Goal: Transaction & Acquisition: Purchase product/service

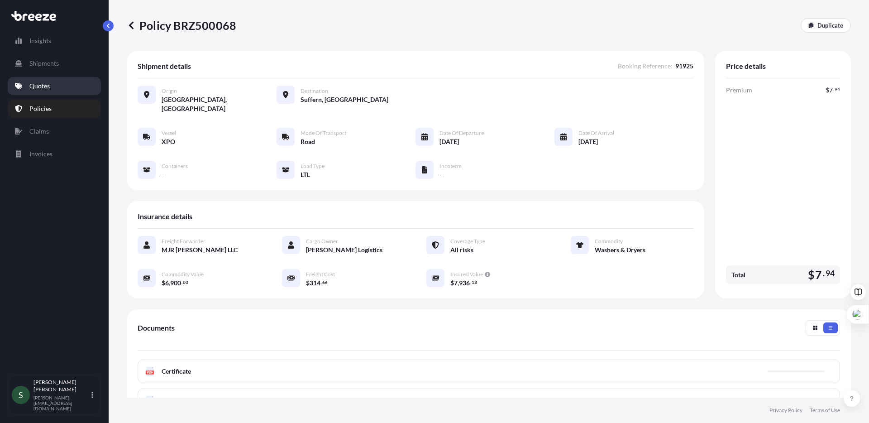
click at [41, 90] on p "Quotes" at bounding box center [39, 85] width 20 height 9
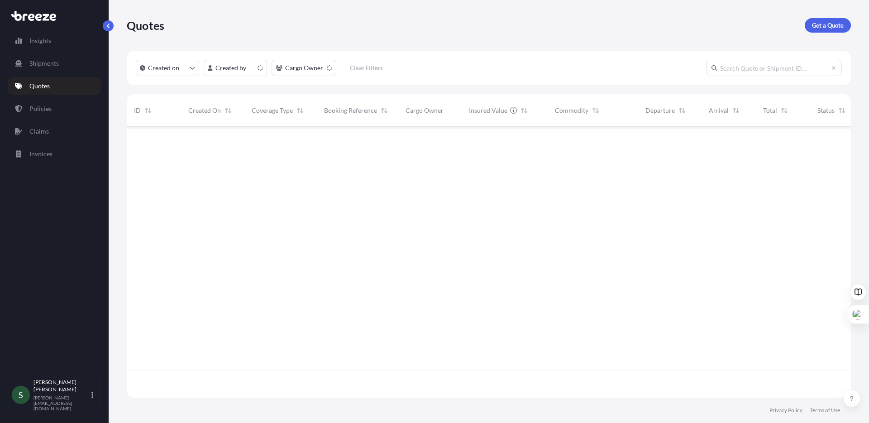
scroll to position [269, 717]
click at [825, 26] on p "Get a Quote" at bounding box center [828, 25] width 32 height 9
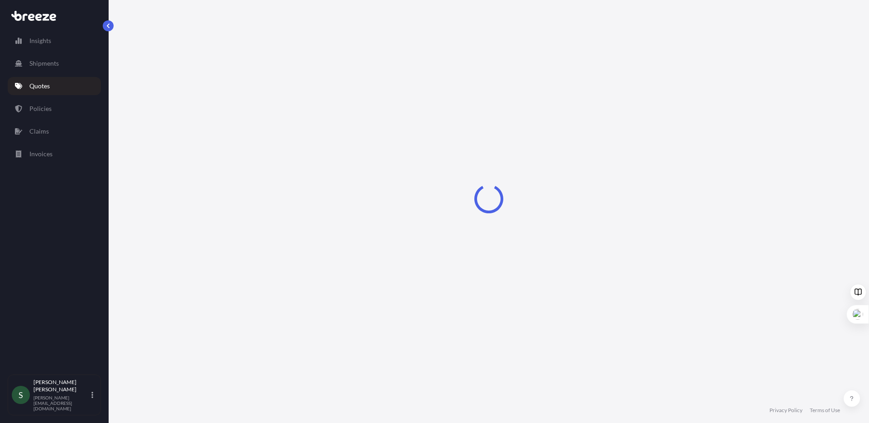
select select "Sea"
select select "1"
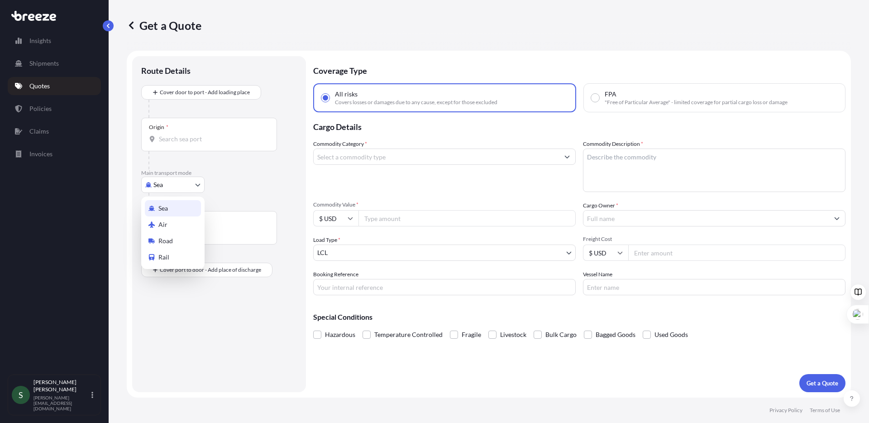
click at [161, 182] on body "Insights Shipments Quotes Policies Claims Invoices S [PERSON_NAME] [PERSON_NAME…" at bounding box center [434, 211] width 869 height 423
click at [170, 238] on span "Road" at bounding box center [165, 240] width 14 height 9
select select "Road"
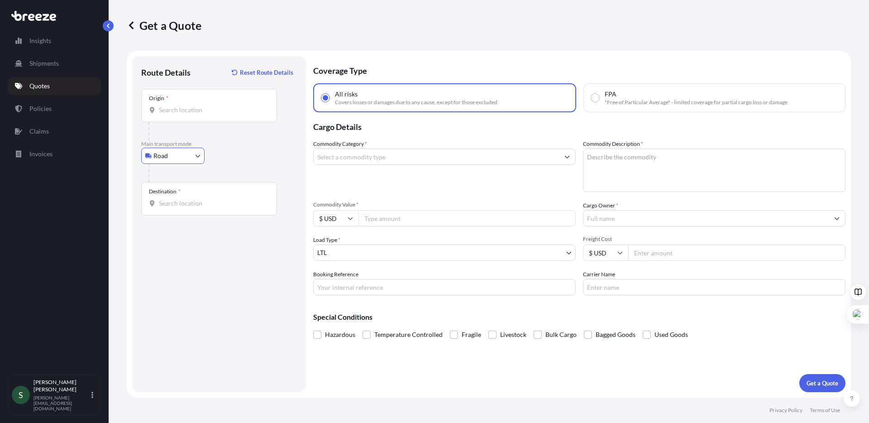
click at [198, 117] on div "Origin *" at bounding box center [209, 105] width 136 height 33
click at [198, 114] on input "Origin *" at bounding box center [212, 109] width 107 height 9
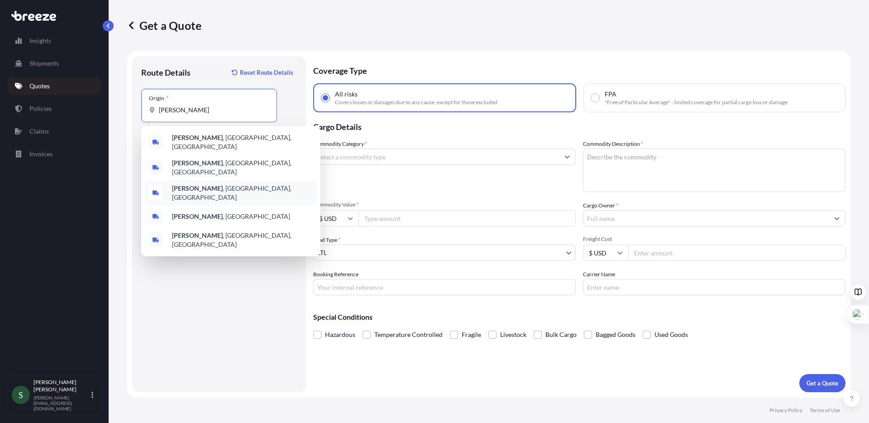
click at [213, 188] on div "[PERSON_NAME] , [GEOGRAPHIC_DATA], [GEOGRAPHIC_DATA]" at bounding box center [231, 192] width 172 height 25
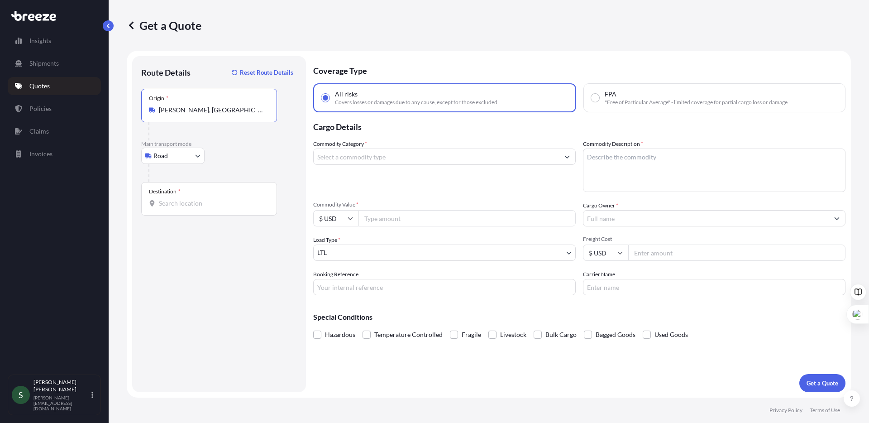
type input "[PERSON_NAME], [GEOGRAPHIC_DATA], [GEOGRAPHIC_DATA]"
click at [185, 209] on div "Destination *" at bounding box center [209, 198] width 136 height 33
click at [185, 208] on input "Destination *" at bounding box center [212, 203] width 107 height 9
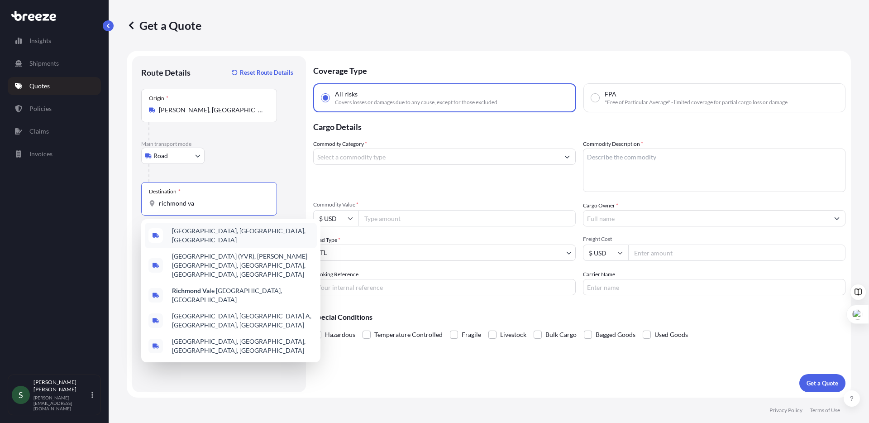
click at [202, 232] on span "[GEOGRAPHIC_DATA], [GEOGRAPHIC_DATA], [GEOGRAPHIC_DATA]" at bounding box center [242, 235] width 141 height 18
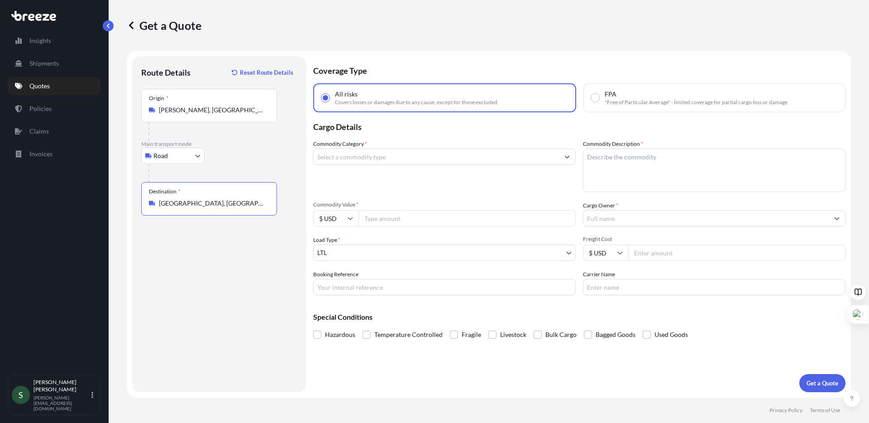
type input "[GEOGRAPHIC_DATA], [GEOGRAPHIC_DATA], [GEOGRAPHIC_DATA]"
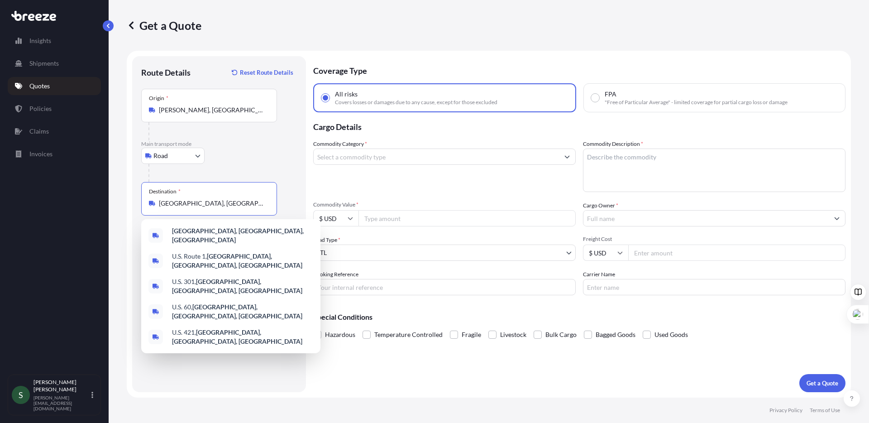
click at [412, 168] on div "Commodity Category *" at bounding box center [444, 165] width 262 height 52
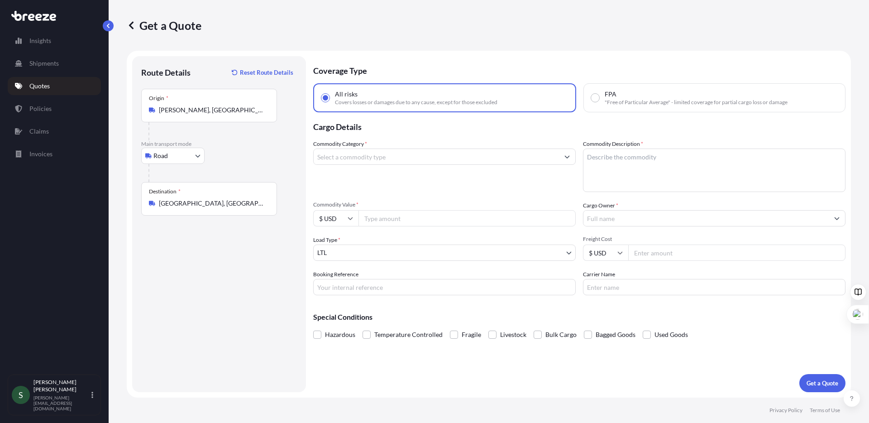
click at [395, 150] on input "Commodity Category *" at bounding box center [436, 156] width 245 height 16
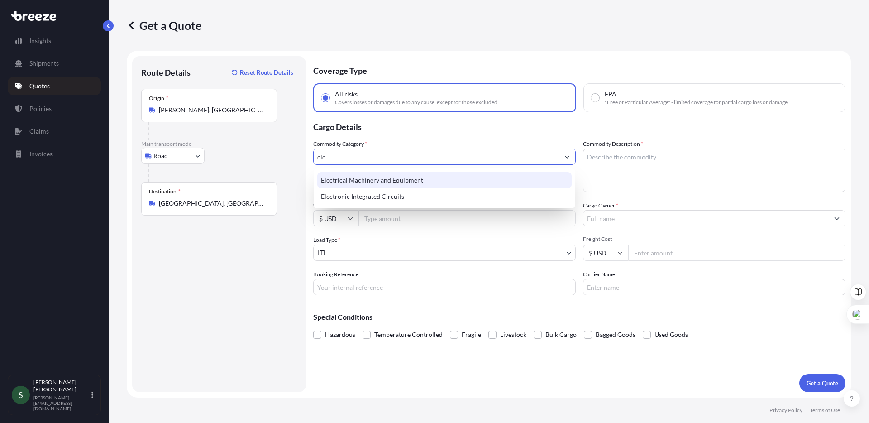
drag, startPoint x: 339, startPoint y: 153, endPoint x: 295, endPoint y: 157, distance: 44.1
click at [296, 157] on form "Route Details Reset Route Details Place of loading Road Road Rail Origin * [PER…" at bounding box center [489, 224] width 724 height 347
click at [386, 178] on div "Electrical Machinery and Equipment" at bounding box center [444, 180] width 254 height 16
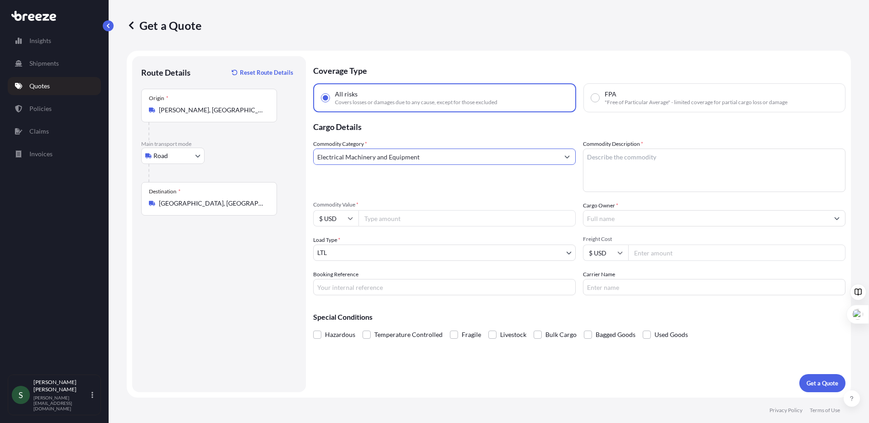
type input "Electrical Machinery and Equipment"
click at [701, 160] on textarea "Commodity Description *" at bounding box center [714, 169] width 262 height 43
type textarea "Pendant Lights"
click at [424, 221] on input "Commodity Value *" at bounding box center [466, 218] width 217 height 16
type input "1400.00"
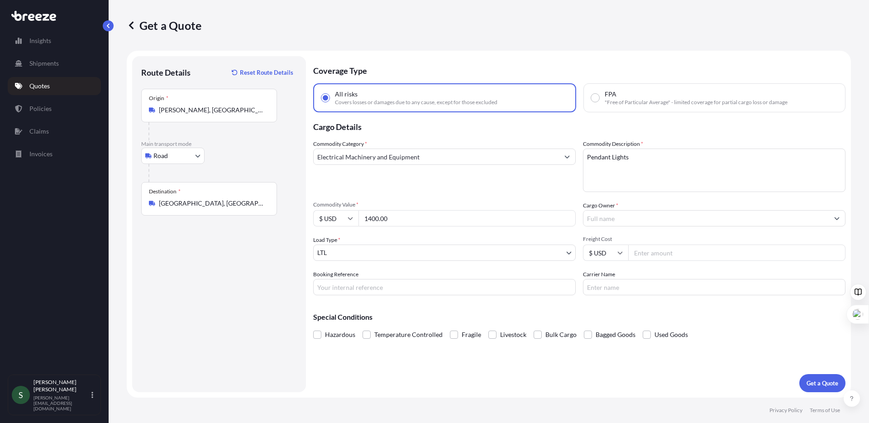
click at [627, 212] on div at bounding box center [714, 218] width 262 height 16
click at [627, 212] on input "Cargo Owner *" at bounding box center [705, 218] width 245 height 16
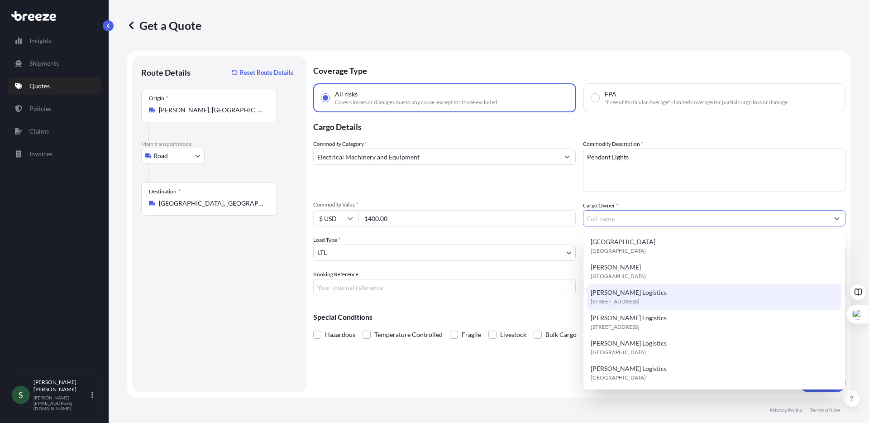
click at [663, 294] on div "[PERSON_NAME] Logistics [STREET_ADDRESS]" at bounding box center [714, 296] width 254 height 25
type input "[PERSON_NAME] Logistics"
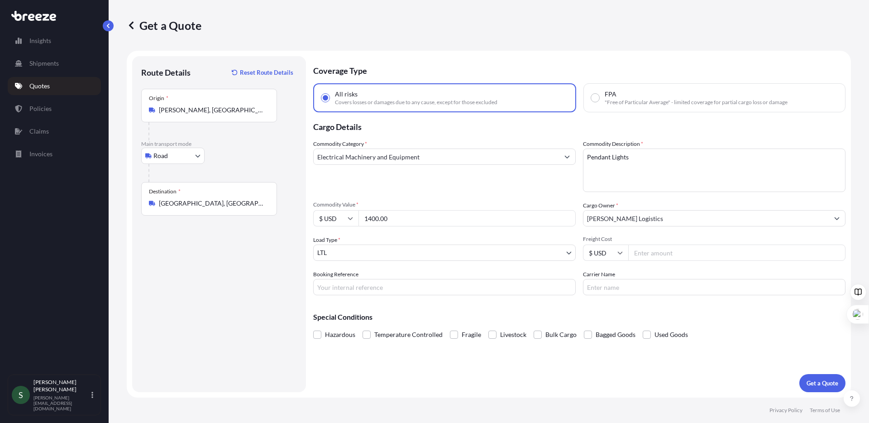
click at [694, 253] on input "Freight Cost" at bounding box center [736, 252] width 217 height 16
click at [664, 250] on input "Freight Cost" at bounding box center [736, 252] width 217 height 16
type input "209.43"
click at [670, 290] on input "Carrier Name" at bounding box center [714, 287] width 262 height 16
type input "[PERSON_NAME]"
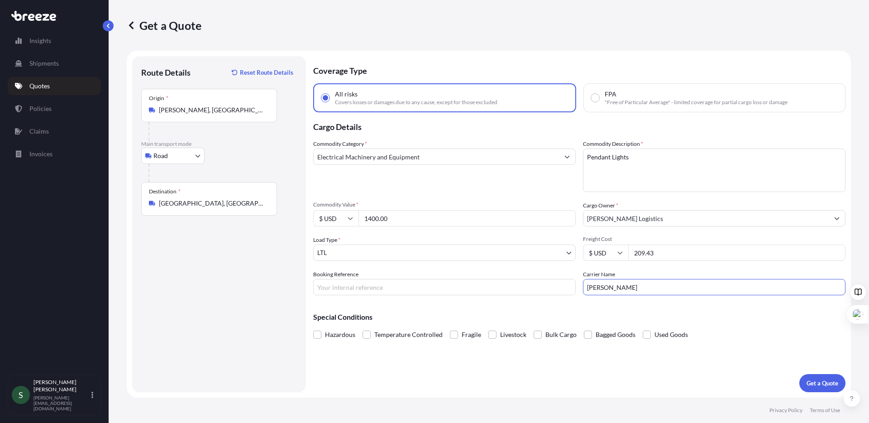
click at [501, 289] on input "Booking Reference" at bounding box center [444, 287] width 262 height 16
paste input "PC-0646-36"
type input "PC-0646-36"
click at [627, 366] on div "Coverage Type All risks Covers losses or damages due to any cause, except for t…" at bounding box center [579, 224] width 532 height 336
click at [823, 383] on p "Get a Quote" at bounding box center [822, 382] width 32 height 9
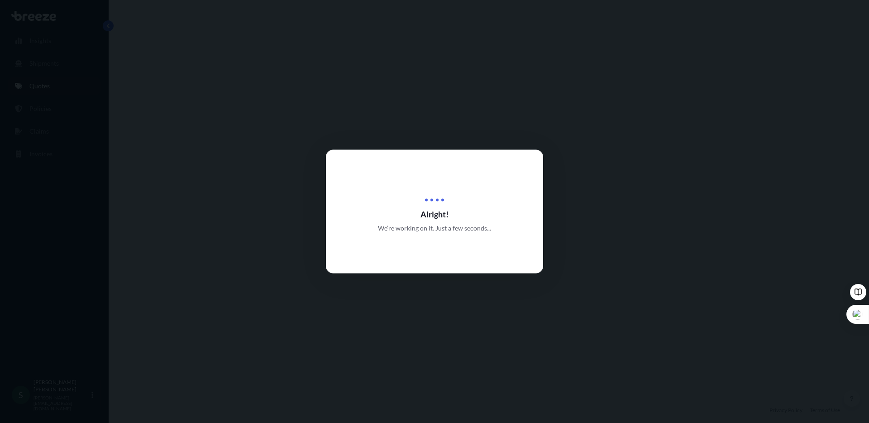
select select "Road"
select select "1"
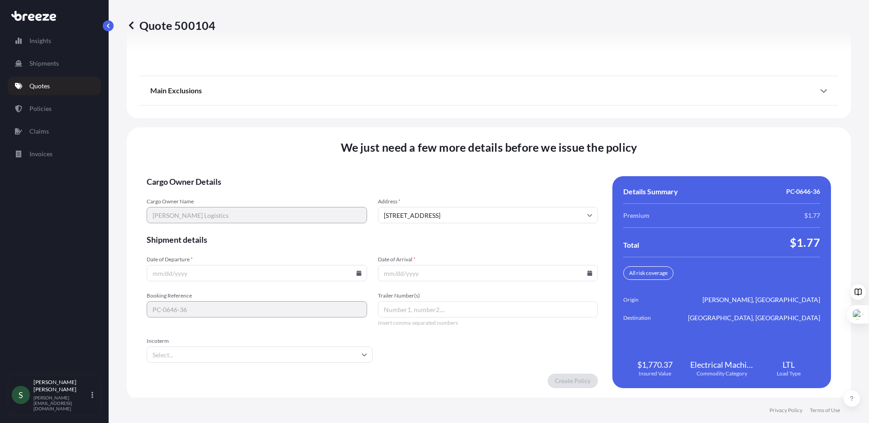
scroll to position [1157, 0]
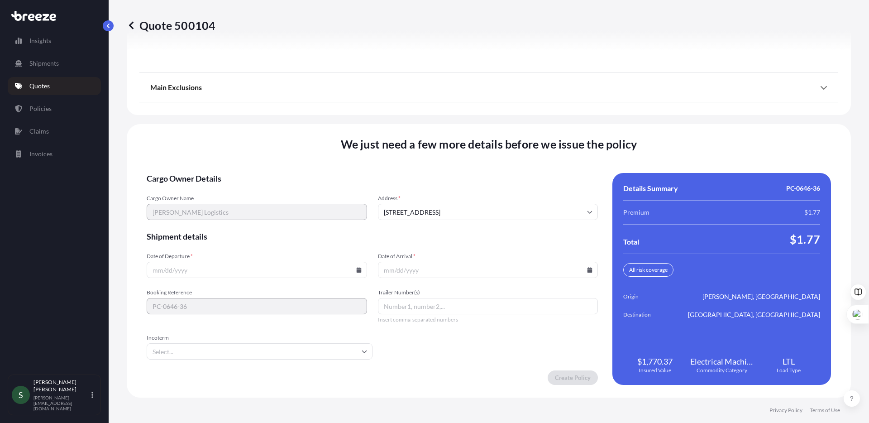
click at [356, 271] on icon at bounding box center [358, 269] width 5 height 5
click at [191, 226] on button "29" at bounding box center [192, 223] width 14 height 14
type input "[DATE]"
click at [587, 269] on icon at bounding box center [589, 269] width 5 height 5
click at [466, 225] on button "1" at bounding box center [463, 223] width 14 height 14
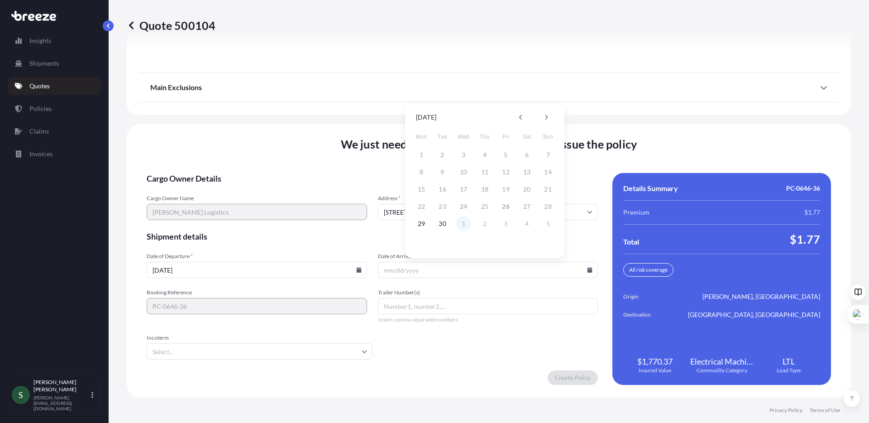
type input "[DATE]"
click at [490, 351] on form "Cargo Owner Details Cargo Owner Name [PERSON_NAME] Logistics Address * [STREET_…" at bounding box center [372, 279] width 451 height 212
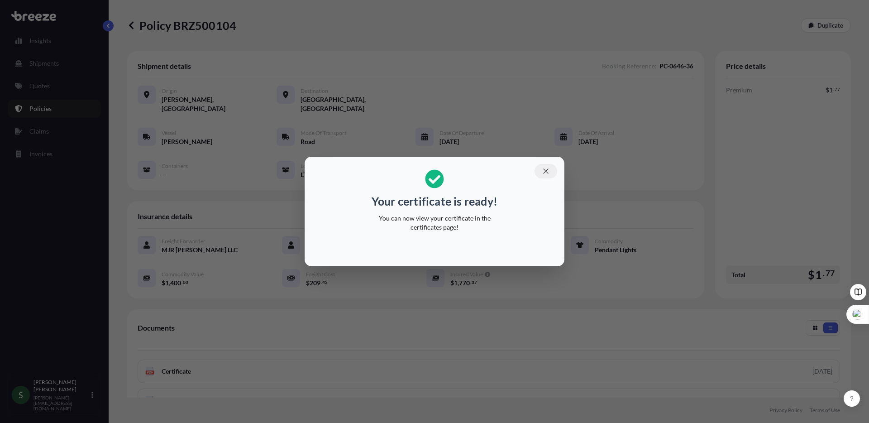
click at [540, 172] on button "button" at bounding box center [545, 171] width 23 height 14
